Goal: Transaction & Acquisition: Subscribe to service/newsletter

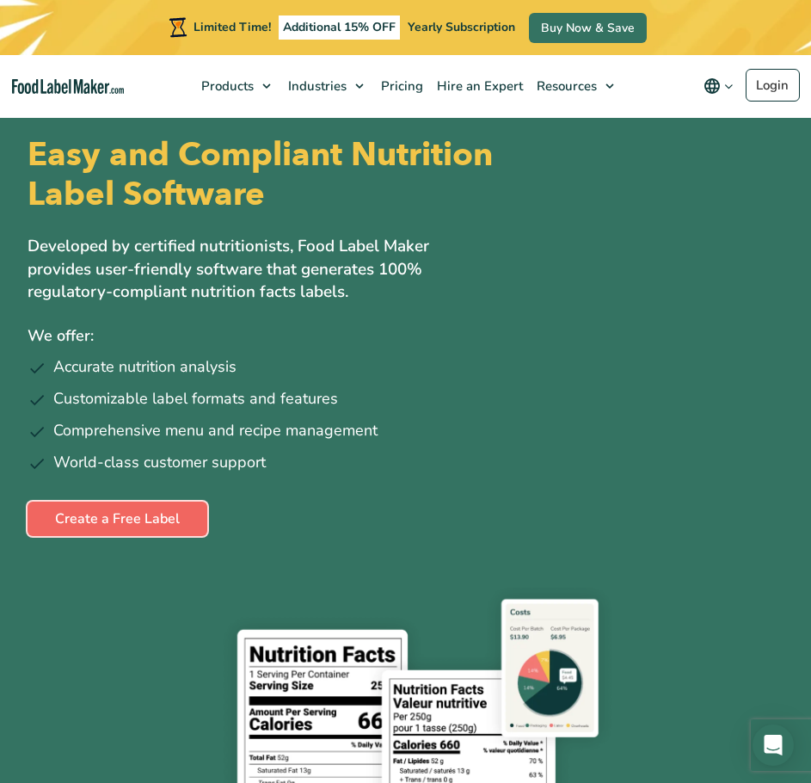
click at [172, 519] on link "Create a Free Label" at bounding box center [118, 518] width 180 height 34
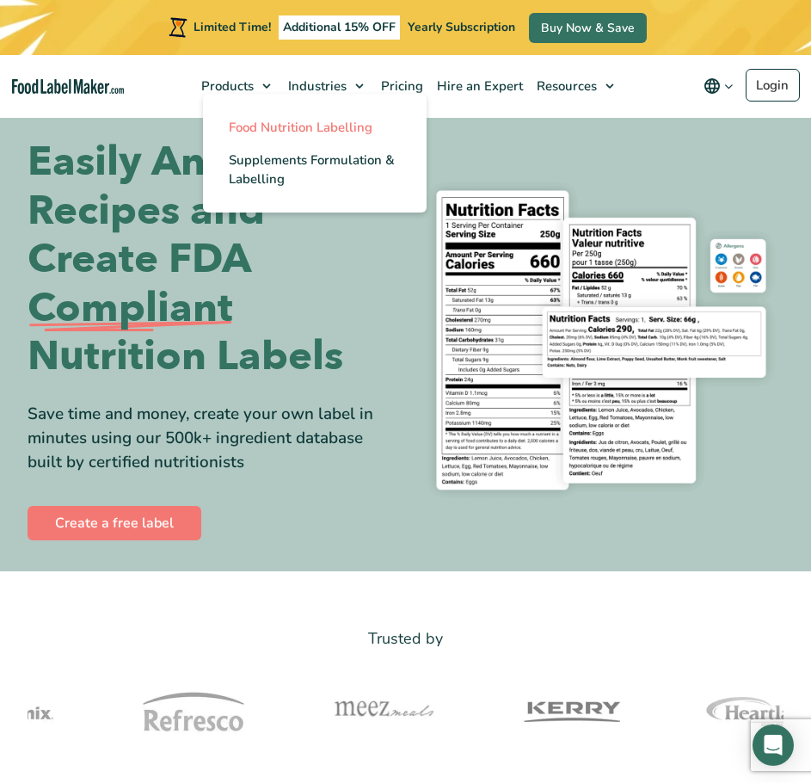
click at [281, 131] on span "Food Nutrition Labelling" at bounding box center [301, 127] width 144 height 17
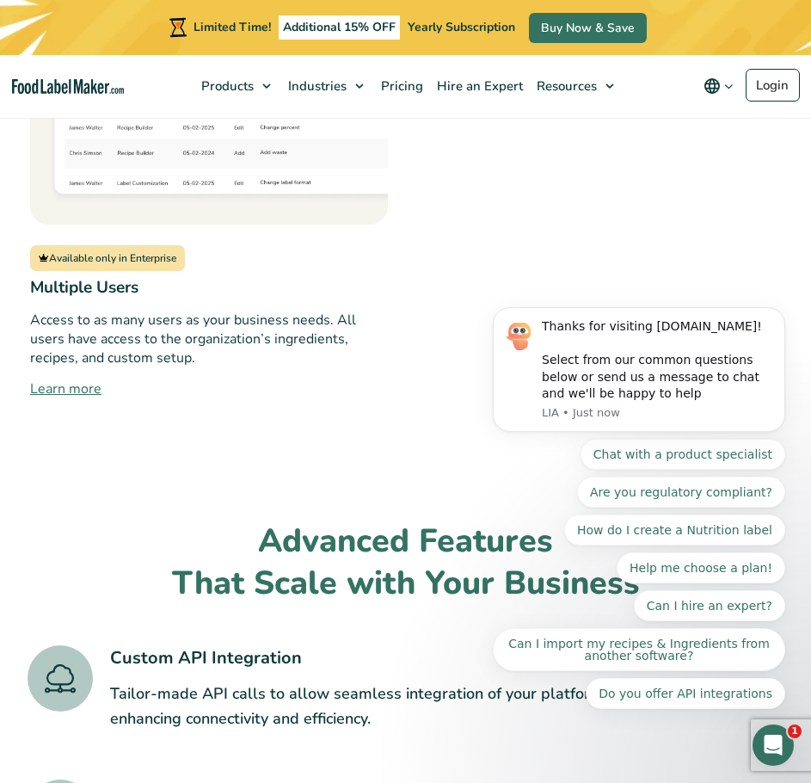
scroll to position [3182, 0]
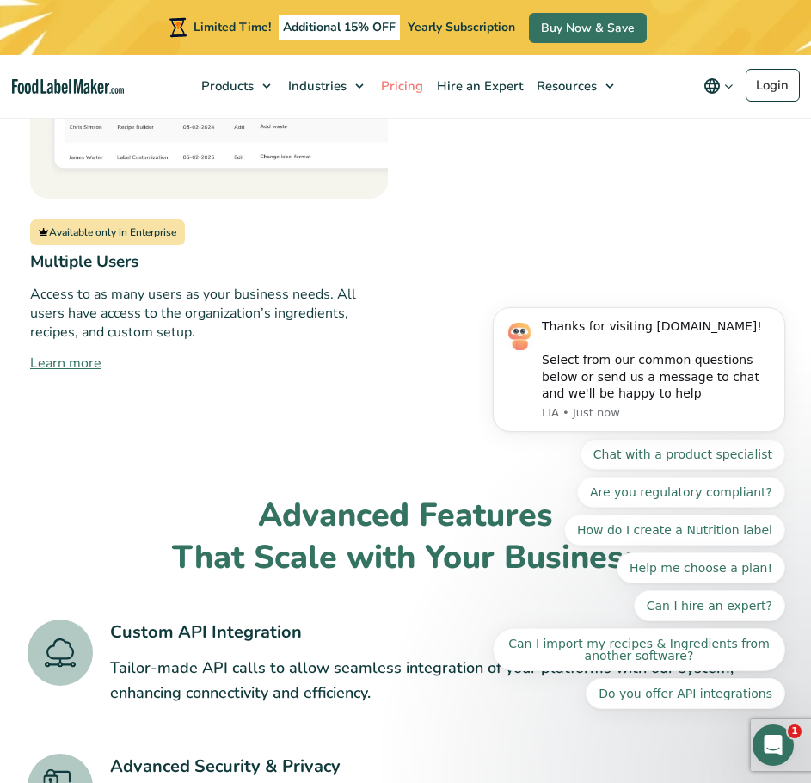
click at [405, 82] on span "Pricing" at bounding box center [400, 85] width 49 height 17
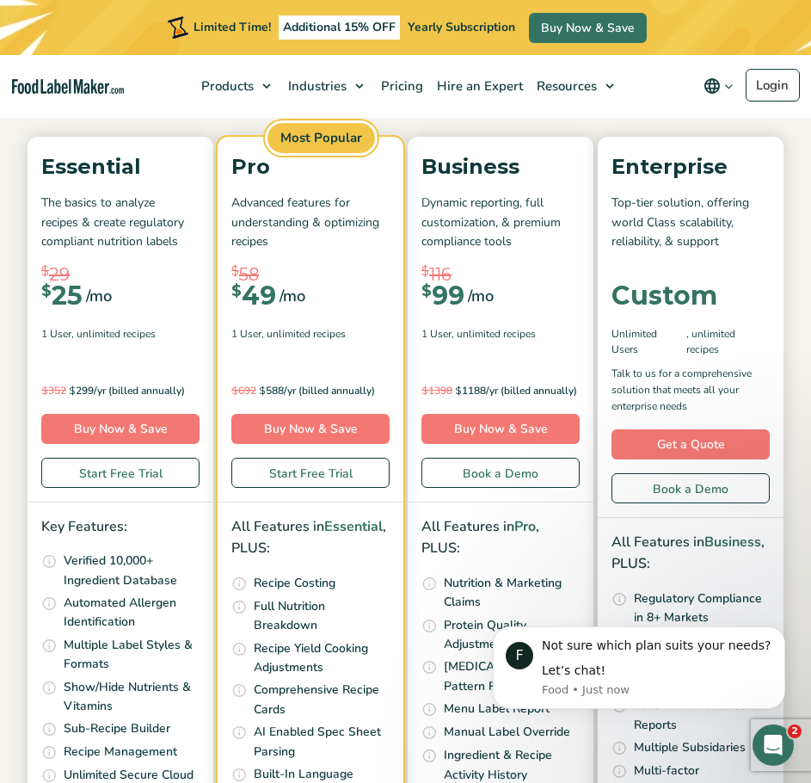
scroll to position [172, 0]
